Goal: Answer question/provide support: Answer question/provide support

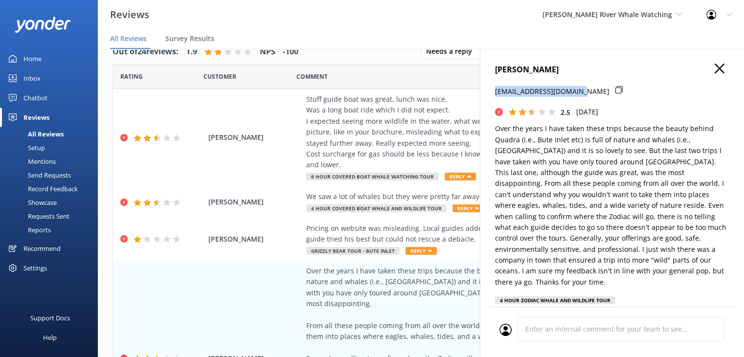
scroll to position [147, 0]
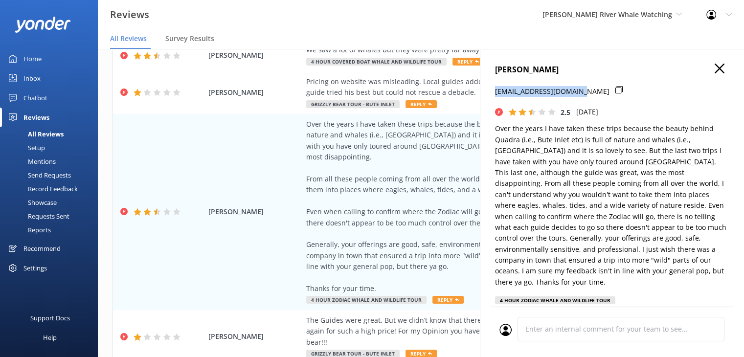
click at [715, 66] on icon "button" at bounding box center [720, 69] width 10 height 10
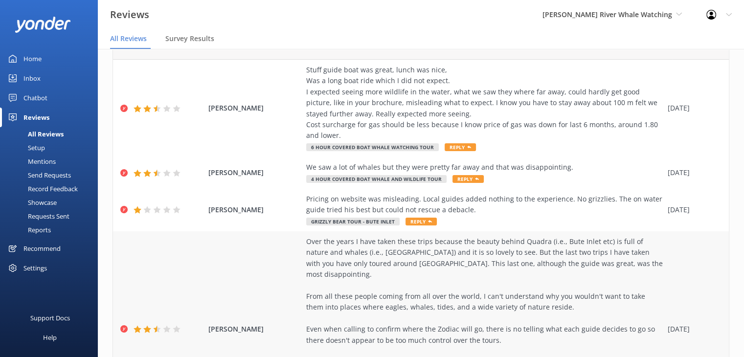
scroll to position [0, 0]
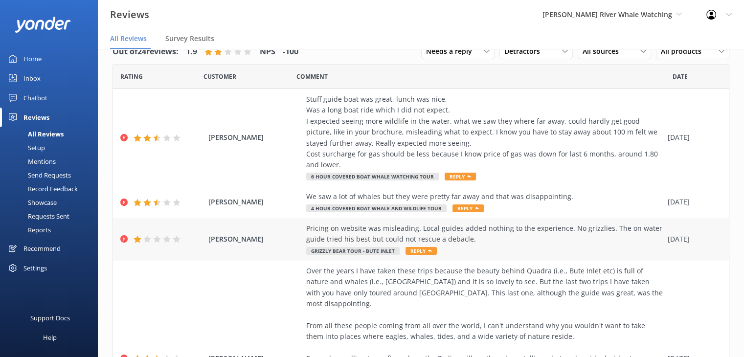
click at [272, 235] on span "[PERSON_NAME]" at bounding box center [254, 239] width 93 height 11
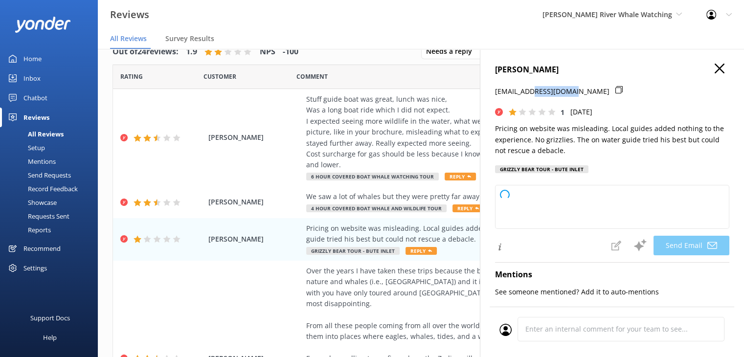
type textarea "Hi [PERSON_NAME], Thank you for your feedback. We're sorry to hear your experie…"
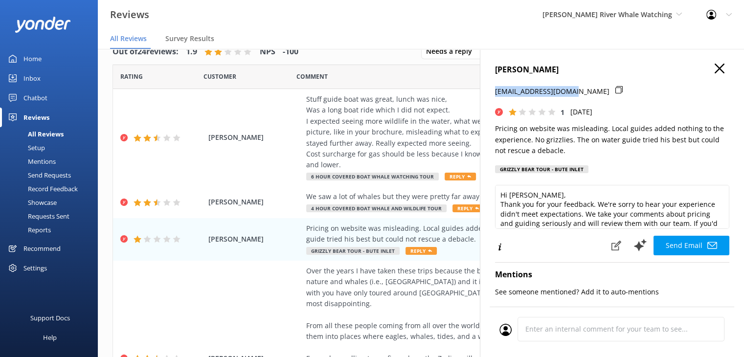
drag, startPoint x: 567, startPoint y: 90, endPoint x: 487, endPoint y: 92, distance: 80.7
click at [487, 92] on div "[PERSON_NAME] [PERSON_NAME][EMAIL_ADDRESS][PERSON_NAME][DOMAIN_NAME] 1 [DATE] P…" at bounding box center [612, 227] width 264 height 357
copy p "[EMAIL_ADDRESS][DOMAIN_NAME]"
click at [710, 60] on div "[PERSON_NAME] [PERSON_NAME][EMAIL_ADDRESS][PERSON_NAME][DOMAIN_NAME] 1 [DATE] P…" at bounding box center [612, 227] width 264 height 357
click at [715, 70] on use "button" at bounding box center [720, 69] width 10 height 10
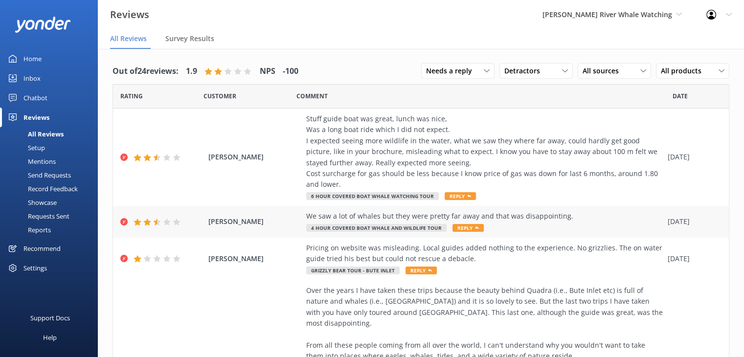
click at [270, 221] on span "[PERSON_NAME]" at bounding box center [254, 221] width 93 height 11
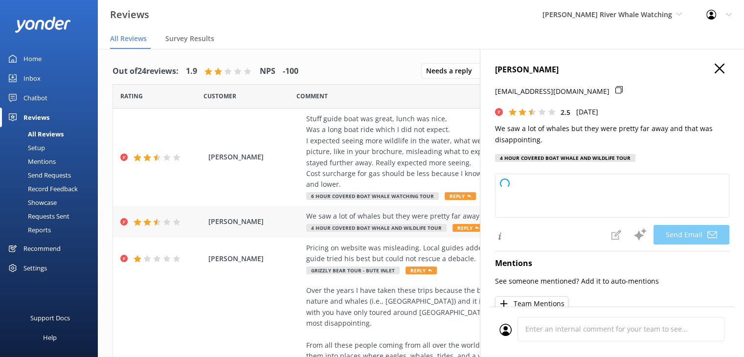
type textarea "Hi [PERSON_NAME], Thank you for sharing your feedback. We’re glad you were able…"
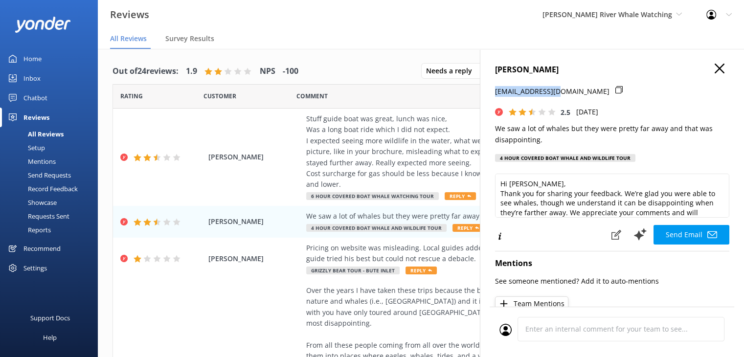
drag, startPoint x: 548, startPoint y: 92, endPoint x: 485, endPoint y: 100, distance: 63.0
click at [485, 100] on div "[PERSON_NAME] [EMAIL_ADDRESS][DOMAIN_NAME] 2.5 [DATE] We saw a lot of whales bu…" at bounding box center [612, 227] width 264 height 357
copy p "[EMAIL_ADDRESS][DOMAIN_NAME]"
click at [715, 71] on icon "button" at bounding box center [720, 69] width 10 height 10
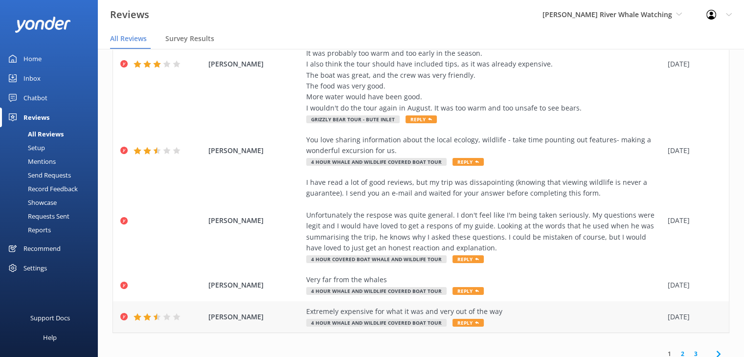
scroll to position [528, 0]
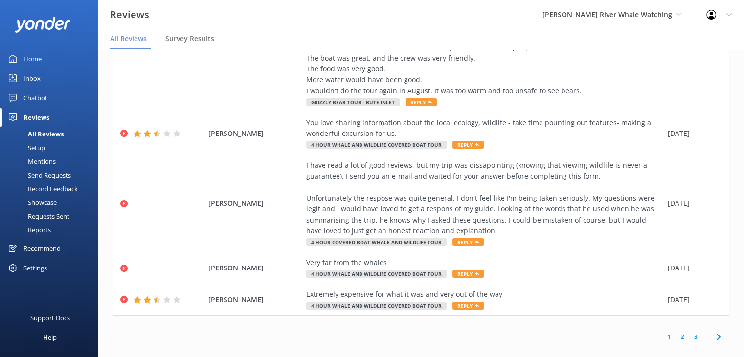
click at [689, 332] on link "3" at bounding box center [695, 336] width 13 height 9
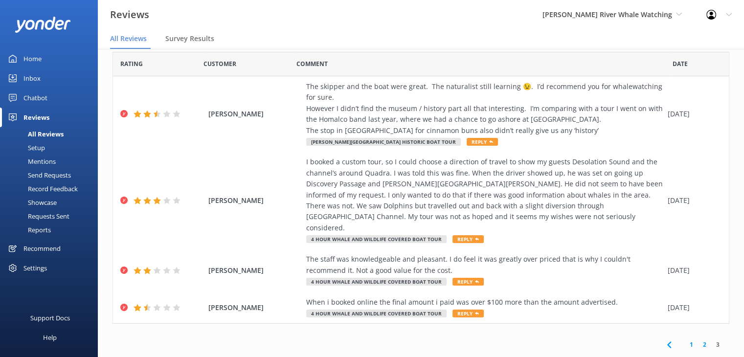
scroll to position [20, 0]
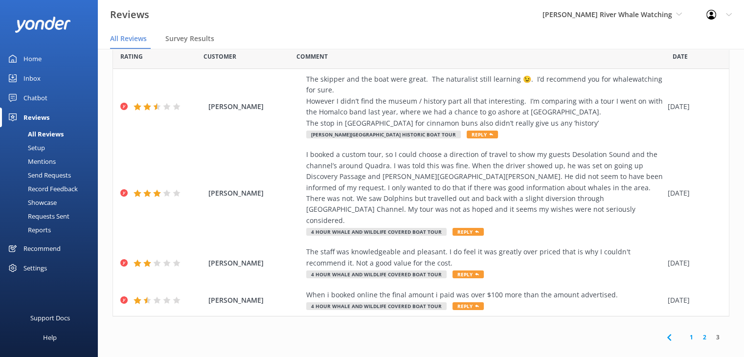
click at [698, 333] on link "2" at bounding box center [704, 337] width 13 height 9
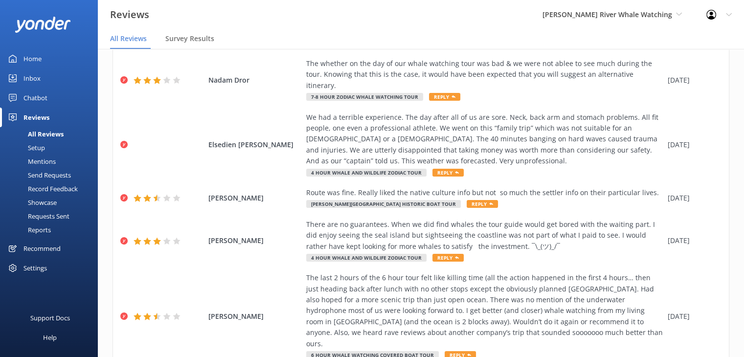
scroll to position [385, 0]
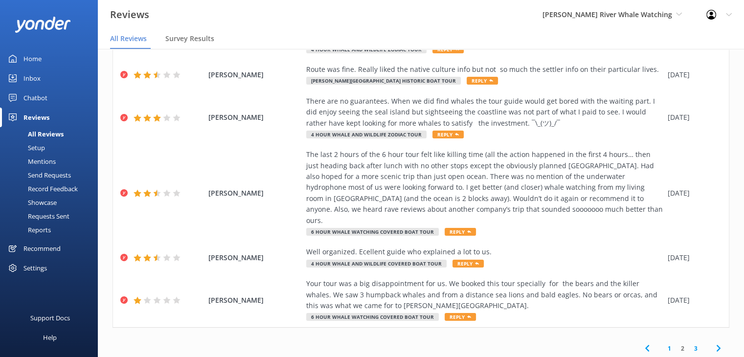
click at [663, 344] on link "1" at bounding box center [669, 348] width 13 height 9
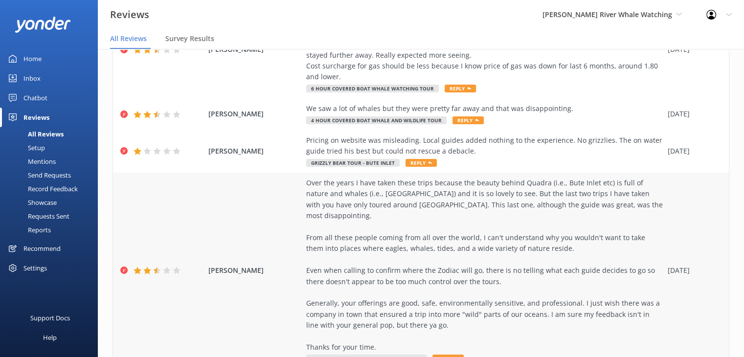
scroll to position [528, 0]
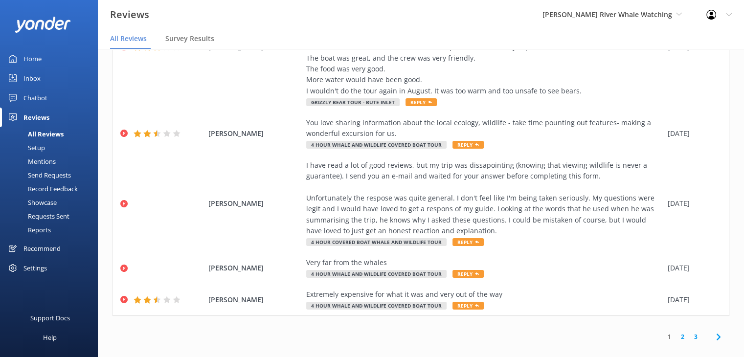
click at [689, 332] on link "3" at bounding box center [695, 336] width 13 height 9
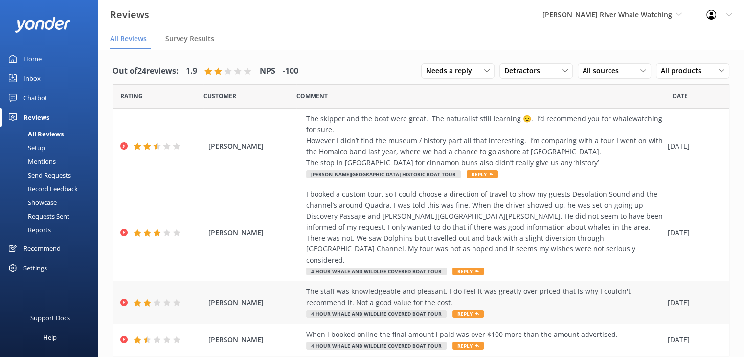
scroll to position [20, 0]
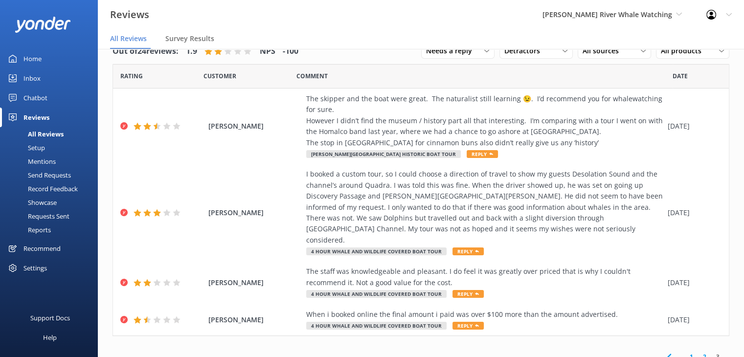
click at [698, 352] on link "2" at bounding box center [704, 356] width 13 height 9
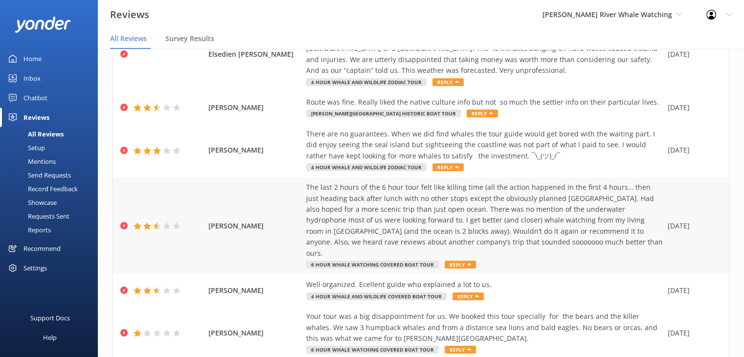
scroll to position [385, 0]
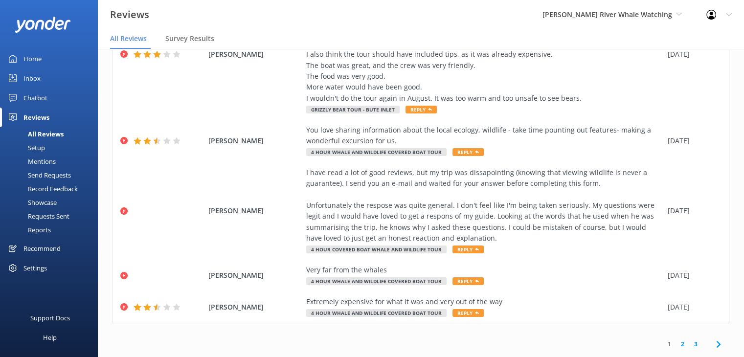
scroll to position [20, 0]
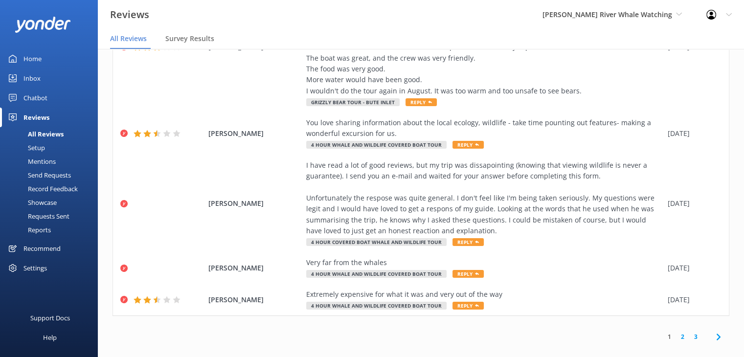
click at [689, 332] on link "3" at bounding box center [695, 336] width 13 height 9
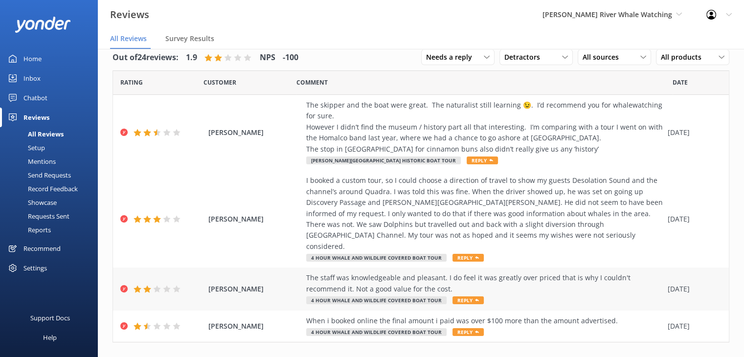
scroll to position [20, 0]
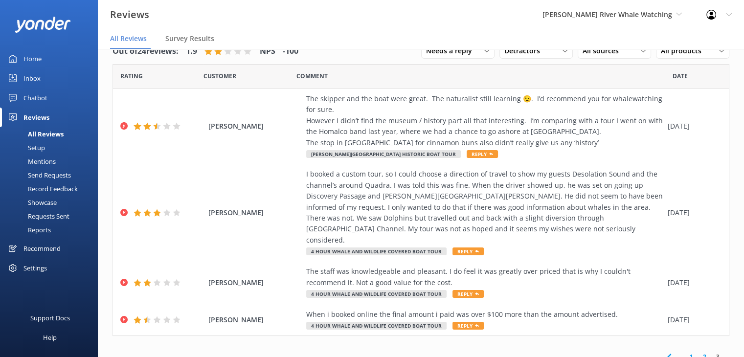
drag, startPoint x: 695, startPoint y: 345, endPoint x: 662, endPoint y: 325, distance: 38.2
click at [698, 352] on link "2" at bounding box center [704, 356] width 13 height 9
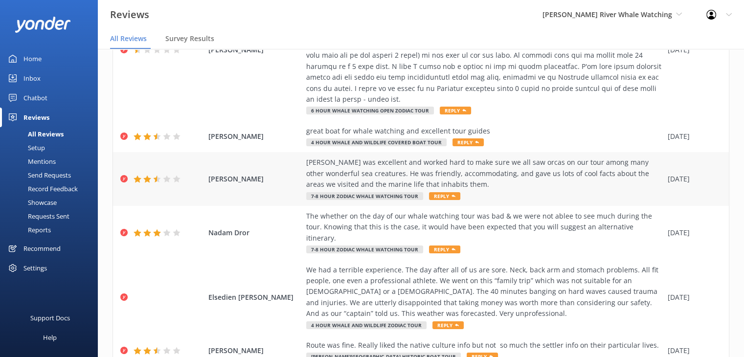
scroll to position [385, 0]
